Goal: Information Seeking & Learning: Learn about a topic

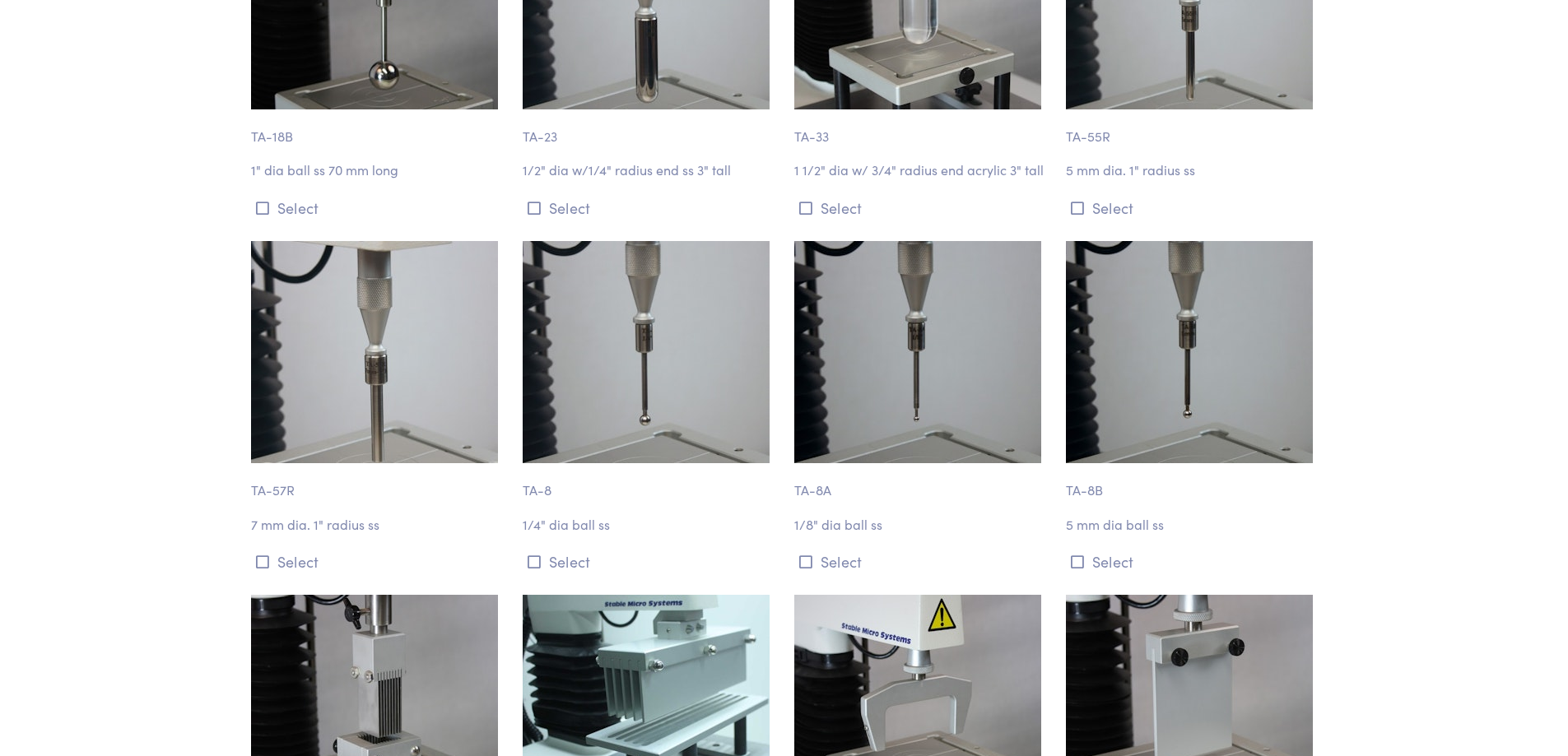
scroll to position [5865, 0]
click at [656, 372] on img at bounding box center [646, 351] width 247 height 222
click at [540, 462] on p "TA-8" at bounding box center [649, 481] width 252 height 38
click at [550, 513] on p "1/4" dia ball ss" at bounding box center [649, 524] width 252 height 21
click at [552, 547] on button "Select" at bounding box center [649, 561] width 252 height 27
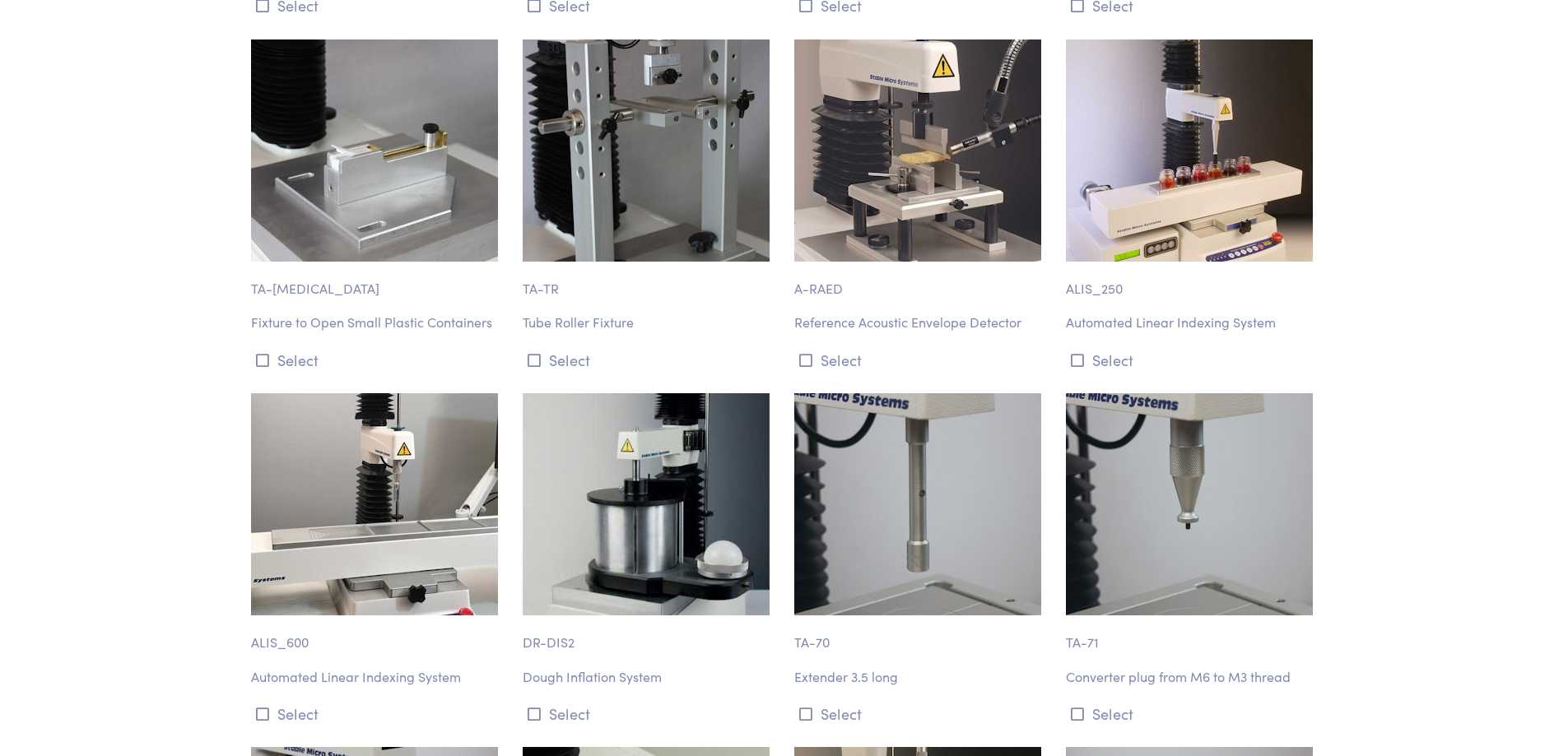
scroll to position [18515, 0]
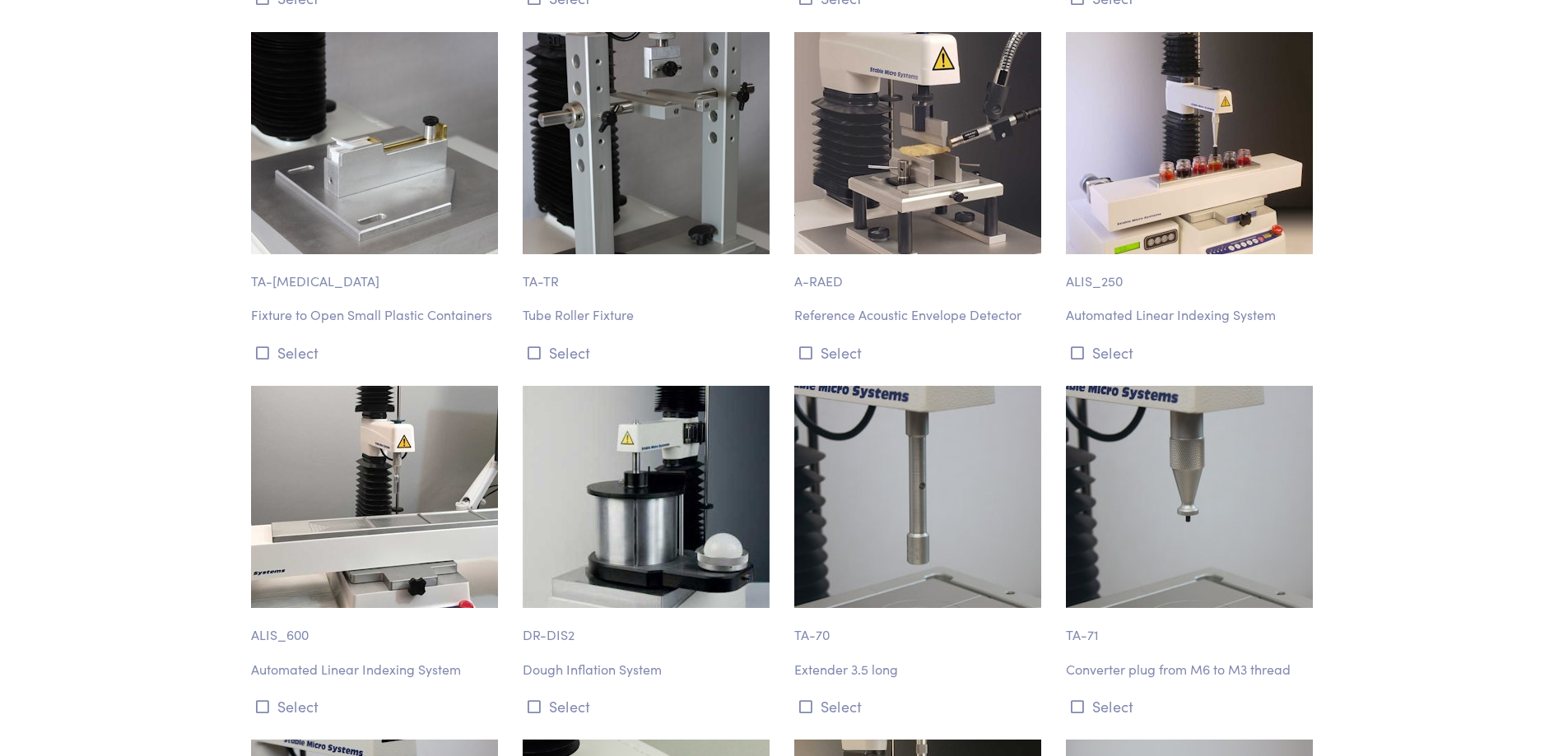
click at [1172, 659] on p "Converter plug from M6 to M3 thread" at bounding box center [1192, 669] width 252 height 21
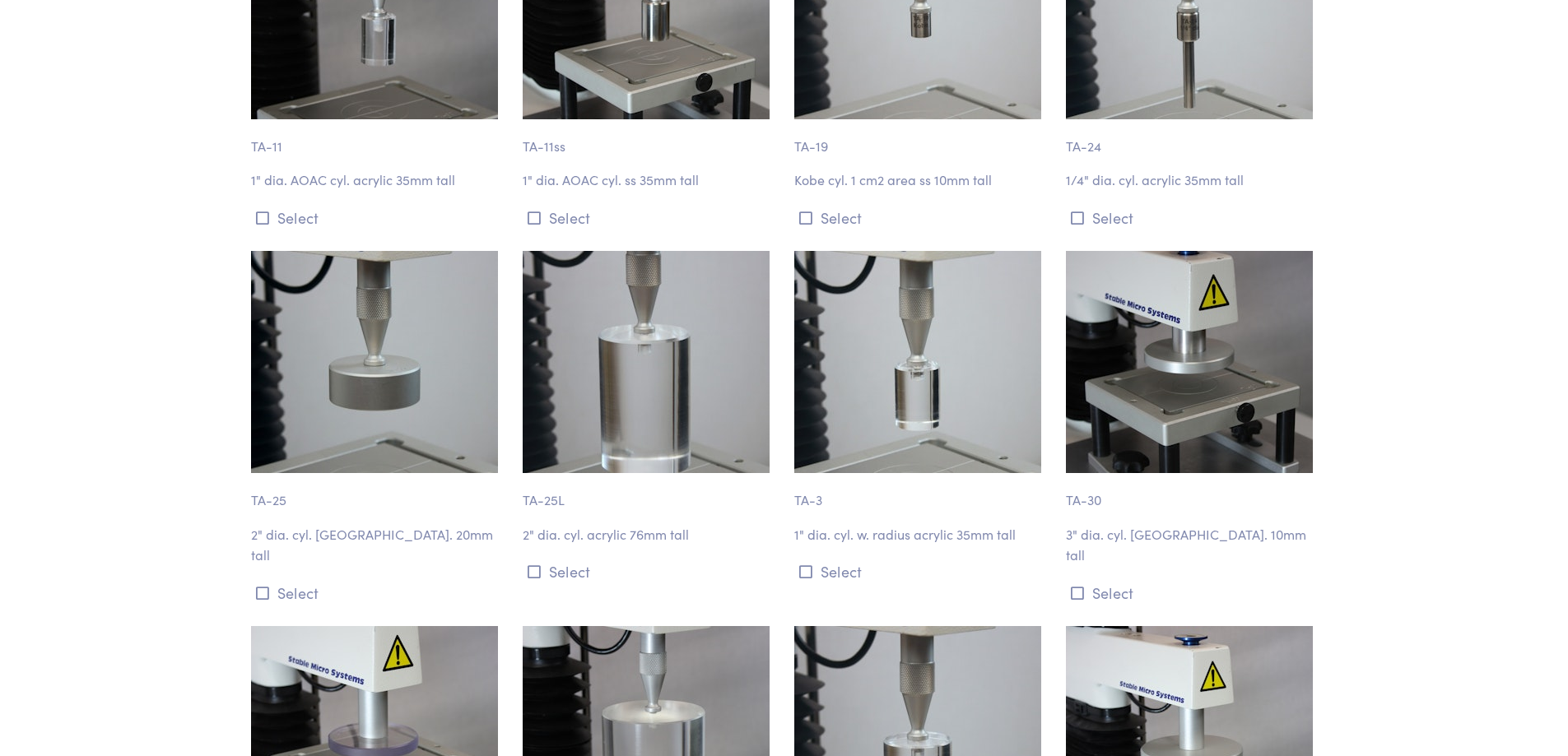
scroll to position [1988, 0]
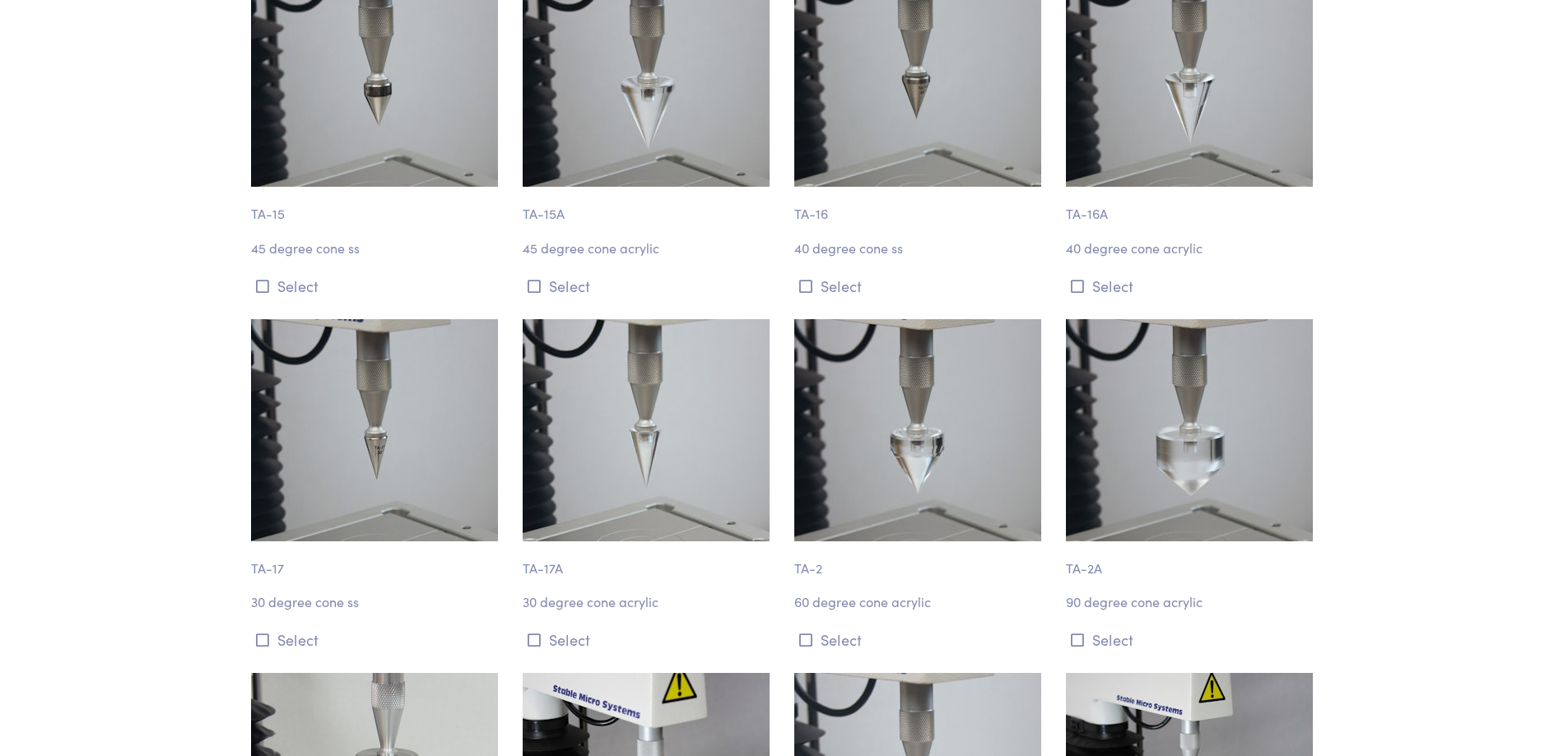
scroll to position [0, 0]
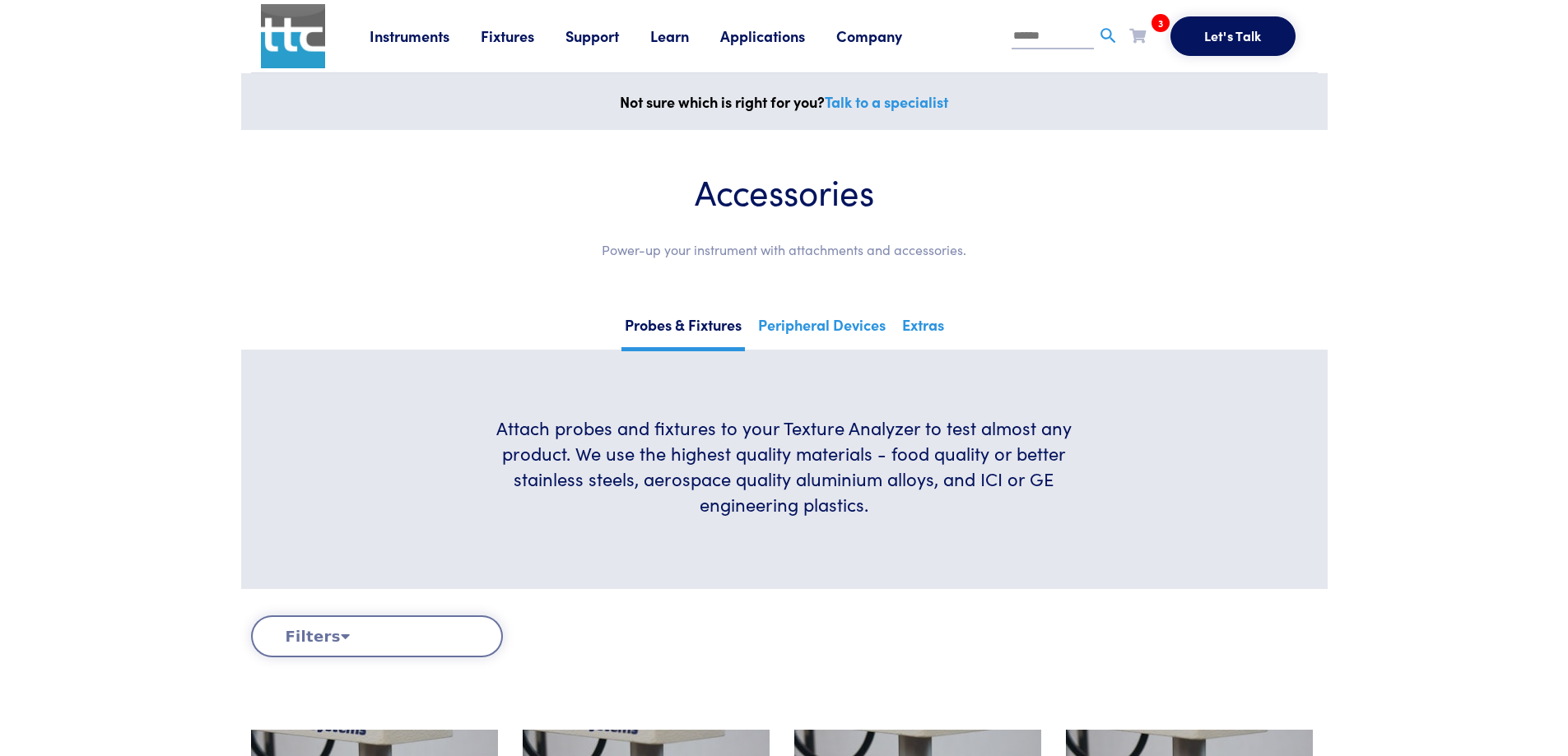
click at [678, 35] on link "Learn" at bounding box center [685, 36] width 70 height 20
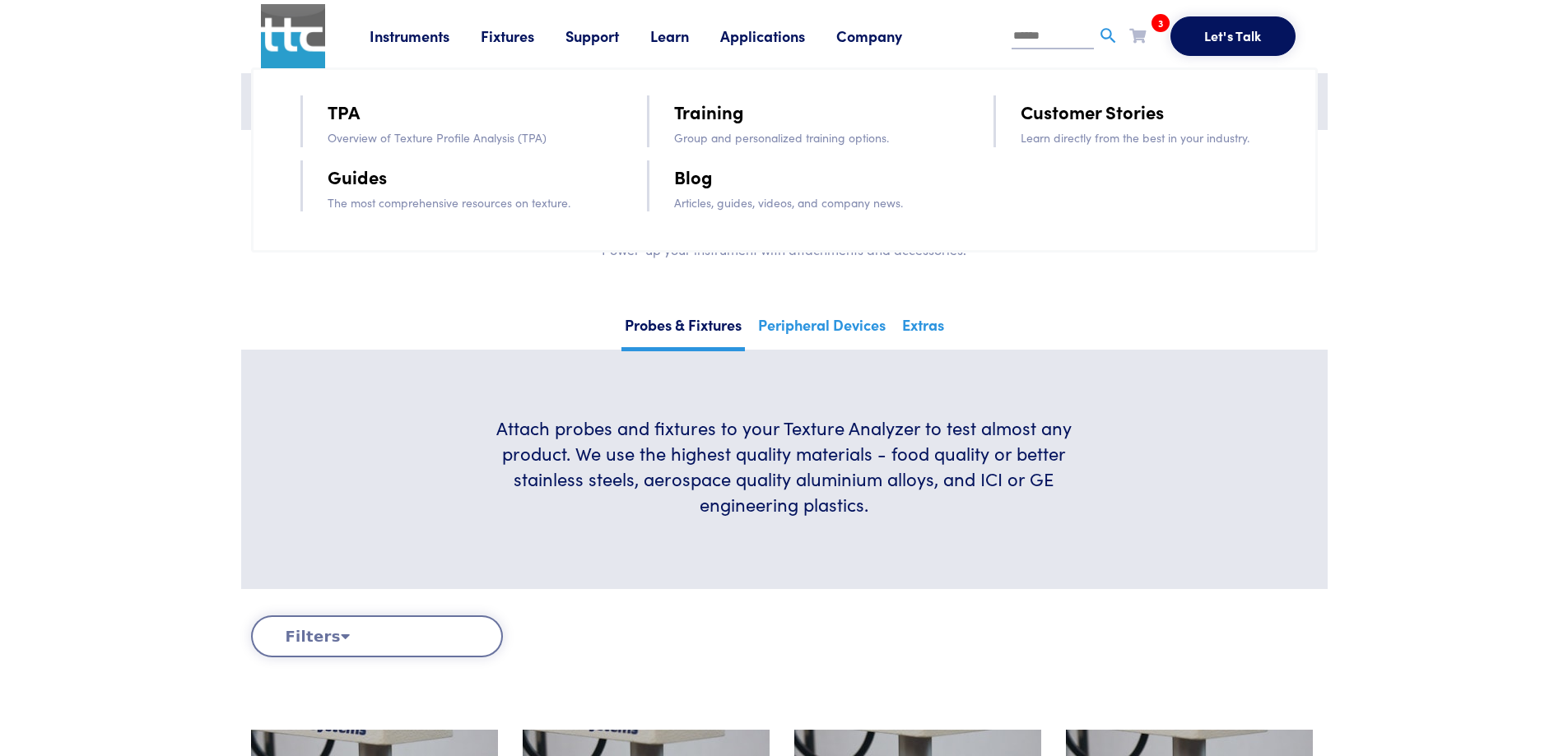
click at [717, 112] on link "Training" at bounding box center [709, 111] width 70 height 29
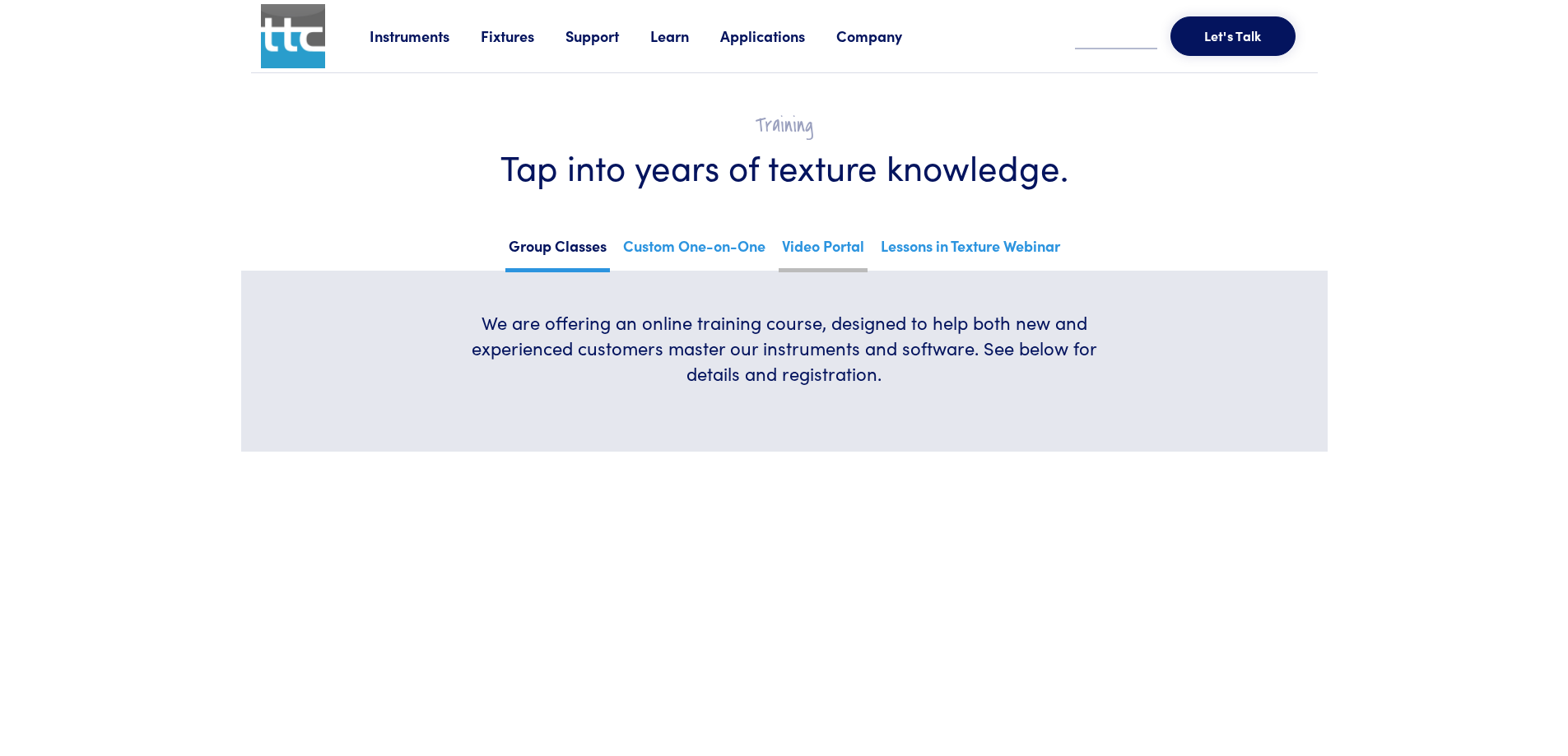
click at [846, 251] on link "Video Portal" at bounding box center [823, 252] width 89 height 41
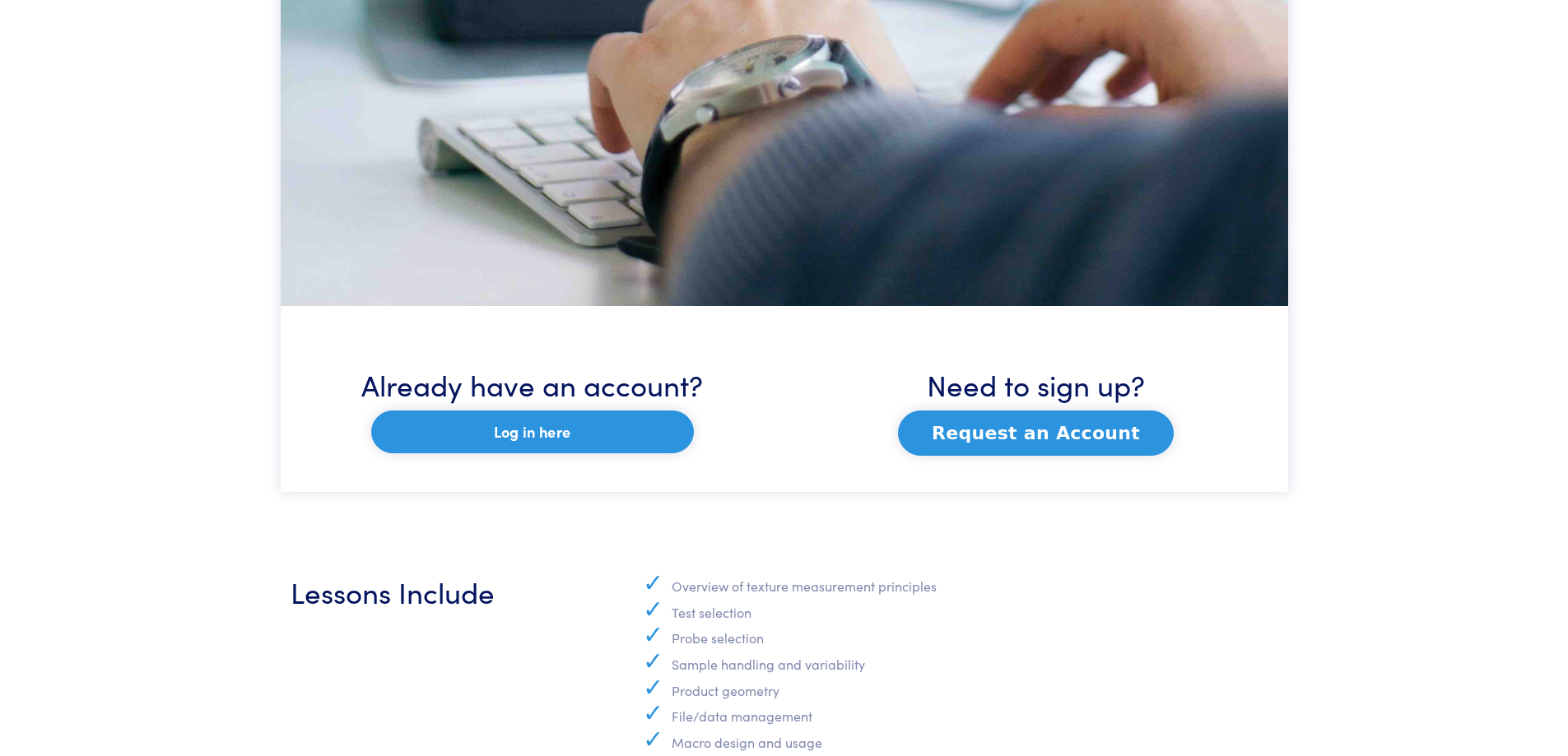
scroll to position [832, 0]
click at [626, 434] on link "Log in here" at bounding box center [532, 433] width 323 height 42
